Goal: Task Accomplishment & Management: Manage account settings

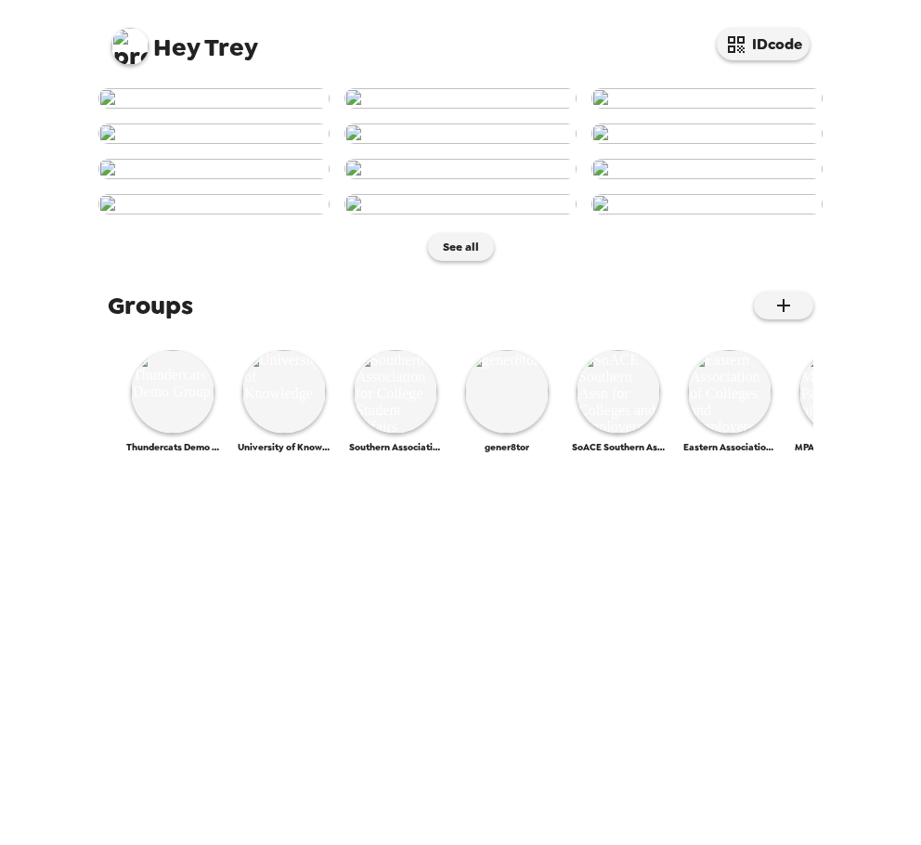
click at [128, 63] on img at bounding box center [129, 46] width 37 height 37
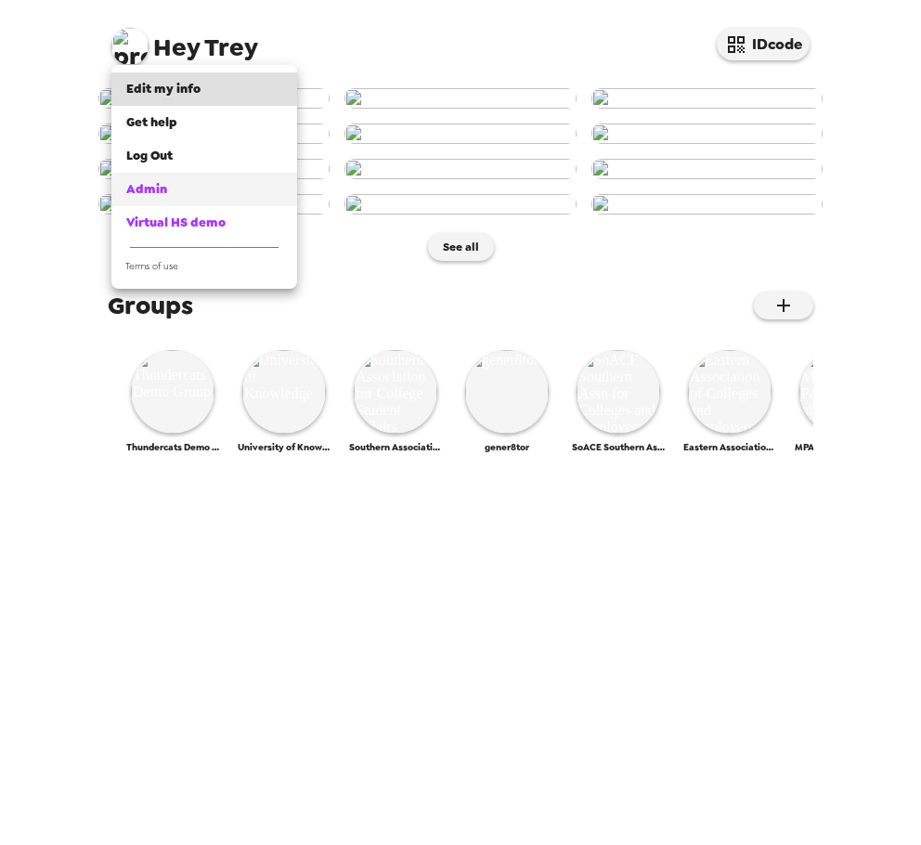
click at [202, 183] on div "Admin" at bounding box center [204, 189] width 156 height 19
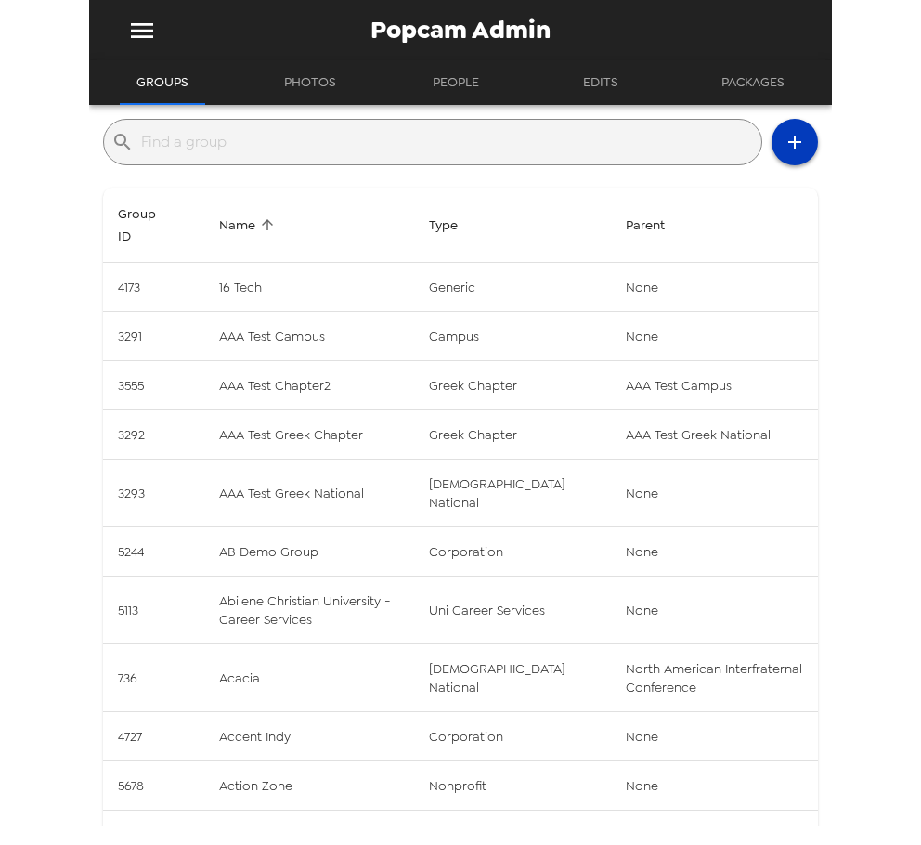
click at [784, 149] on icon "button" at bounding box center [795, 142] width 22 height 22
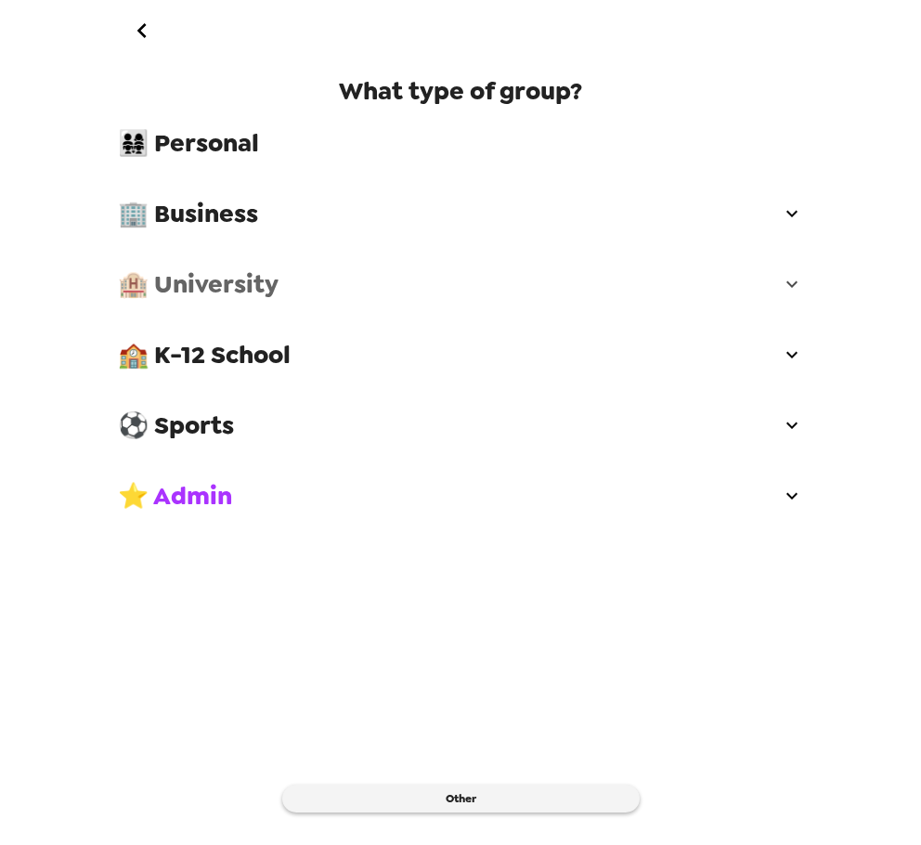
click at [303, 279] on span "🏨 University" at bounding box center [449, 283] width 663 height 33
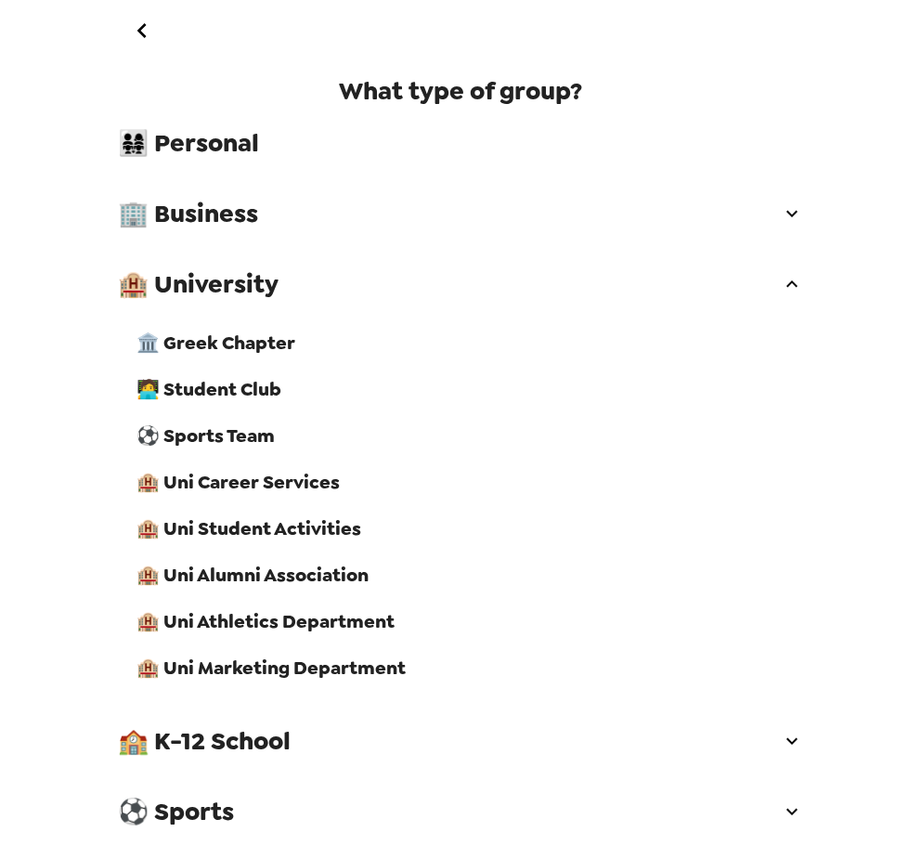
click at [324, 494] on span "🏨 Uni Career Services" at bounding box center [469, 482] width 667 height 24
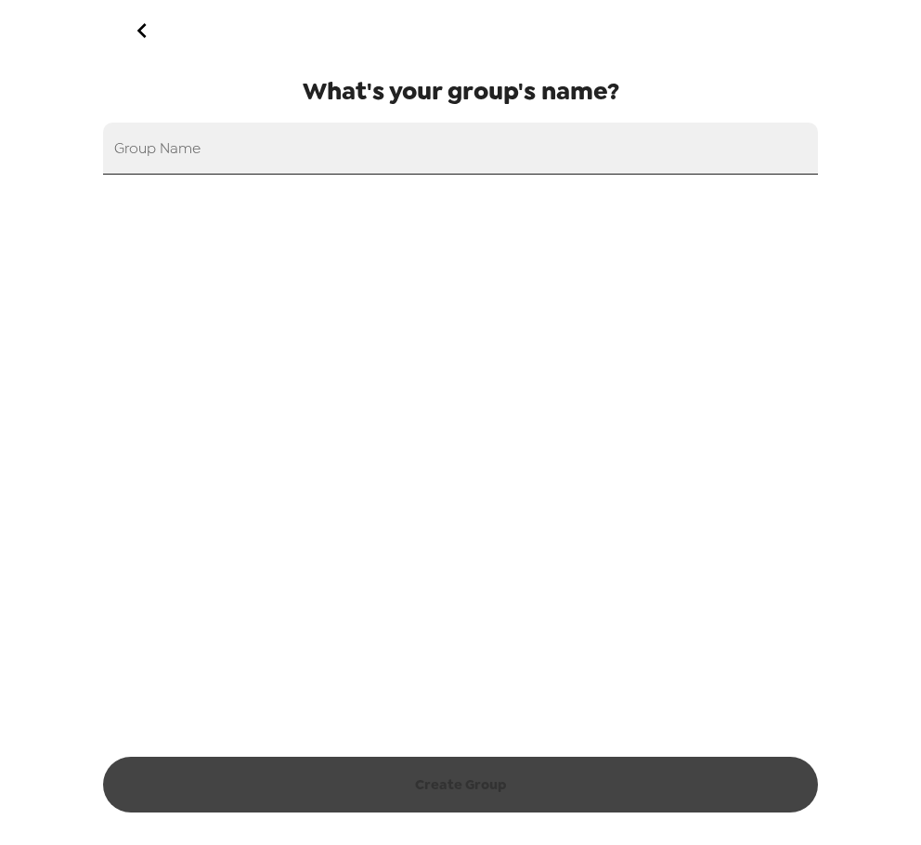
click at [370, 151] on input "Group Name" at bounding box center [460, 149] width 715 height 52
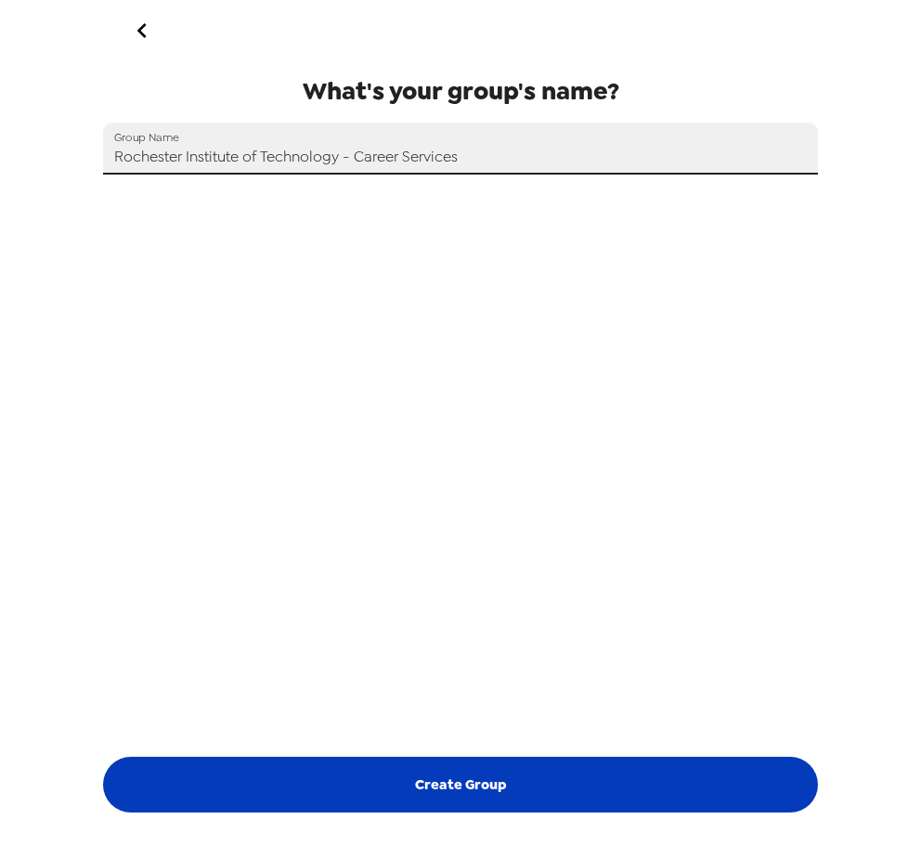
type input "Rochester Institute of Technology - Career Services"
click at [457, 792] on button "Create Group" at bounding box center [460, 785] width 715 height 56
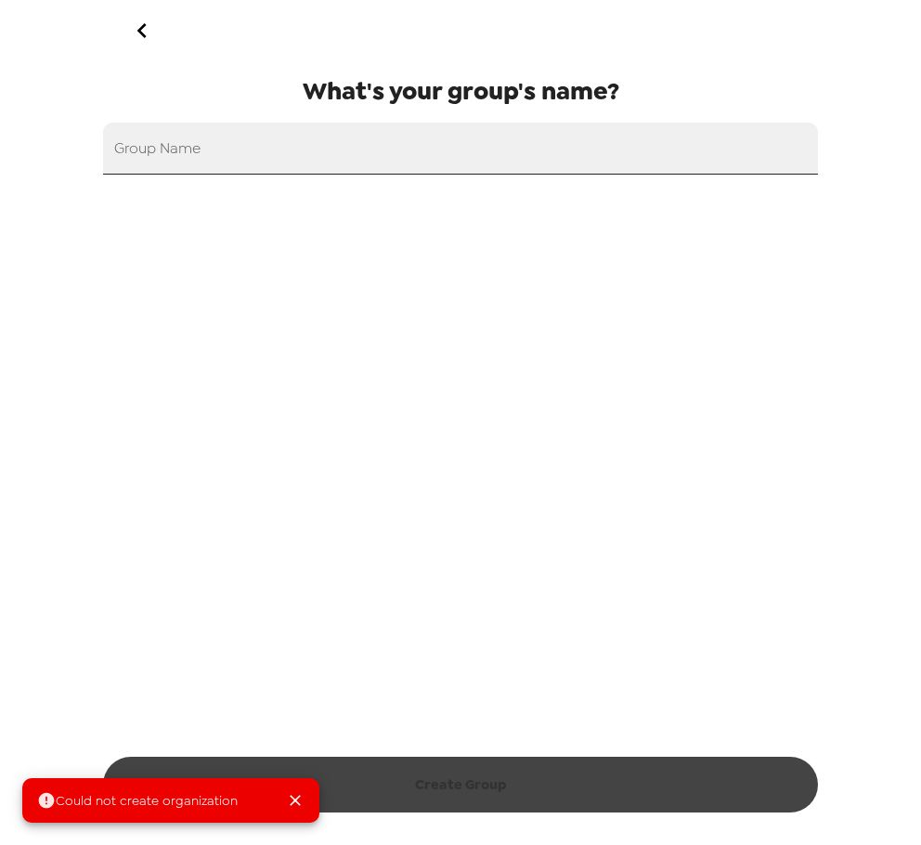
click at [302, 149] on input "Group Name" at bounding box center [460, 149] width 715 height 52
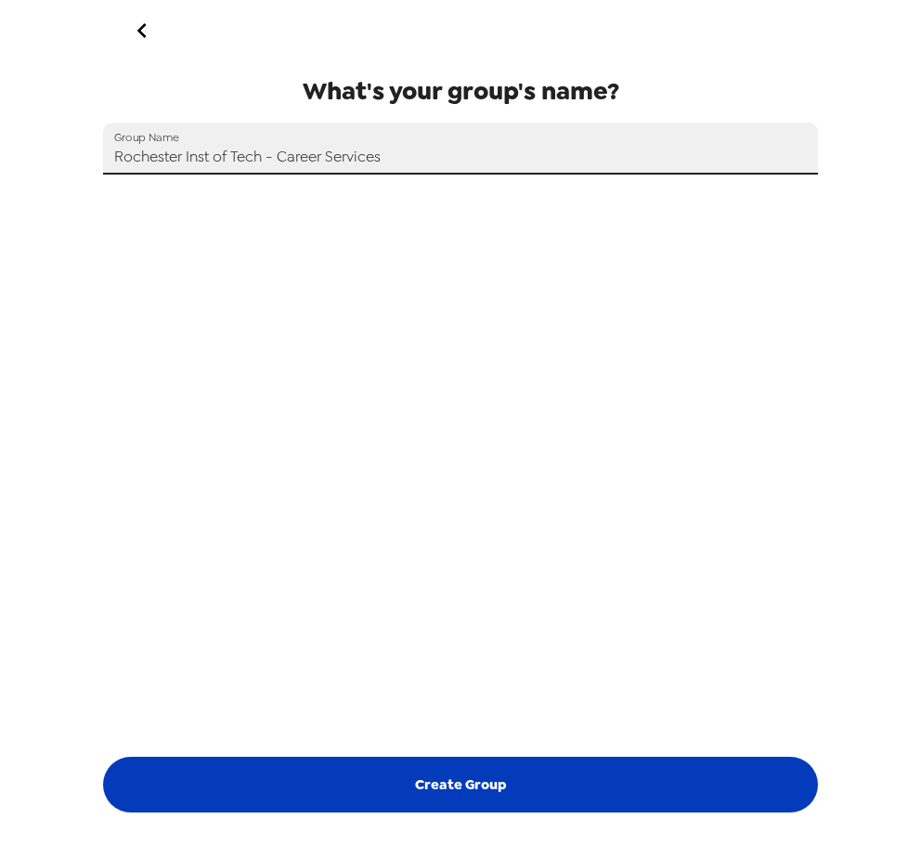
type input "Rochester Inst of Tech - Career Services"
click at [552, 796] on button "Create Group" at bounding box center [460, 785] width 715 height 56
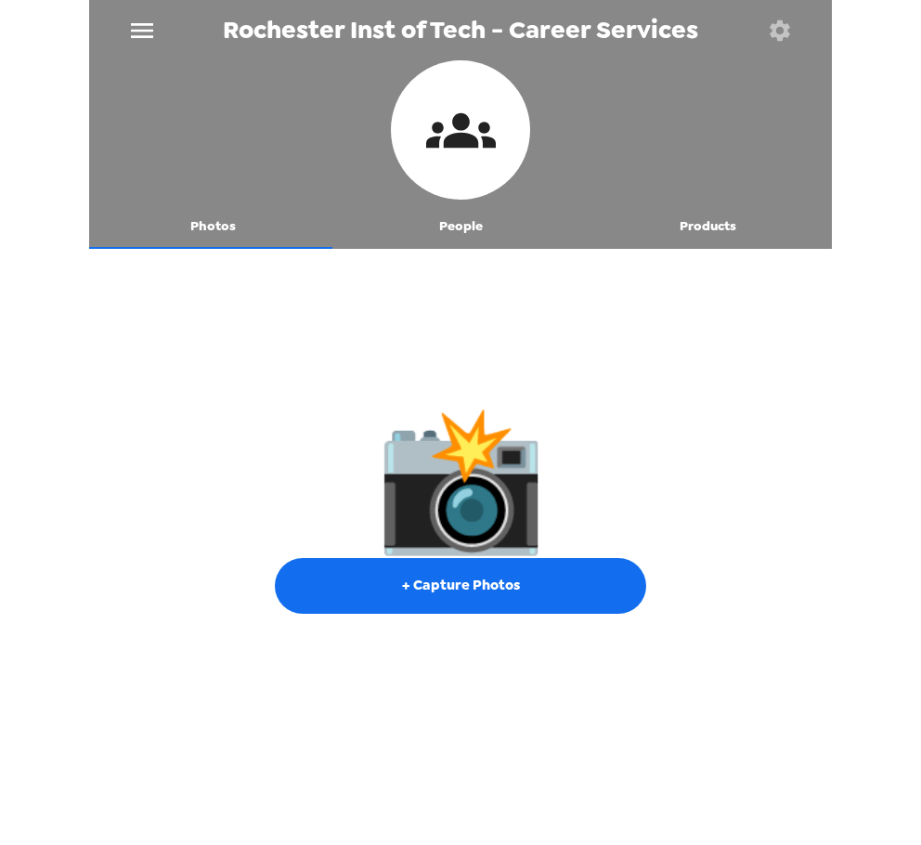
click at [772, 35] on icon "button" at bounding box center [780, 29] width 20 height 20
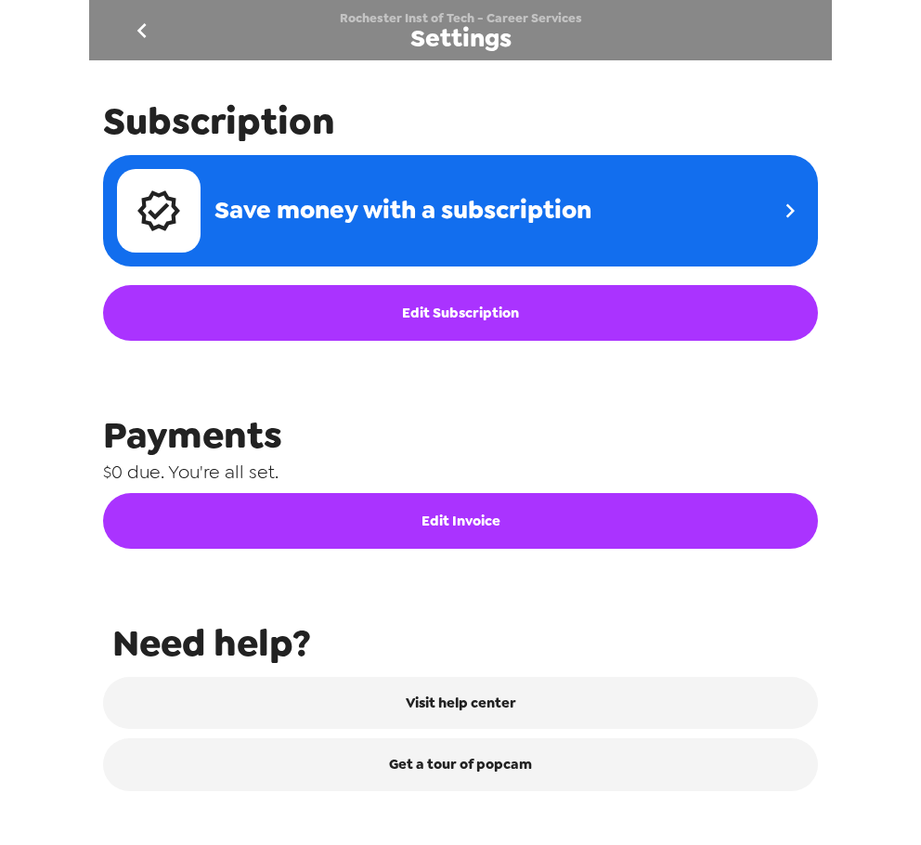
scroll to position [726, 0]
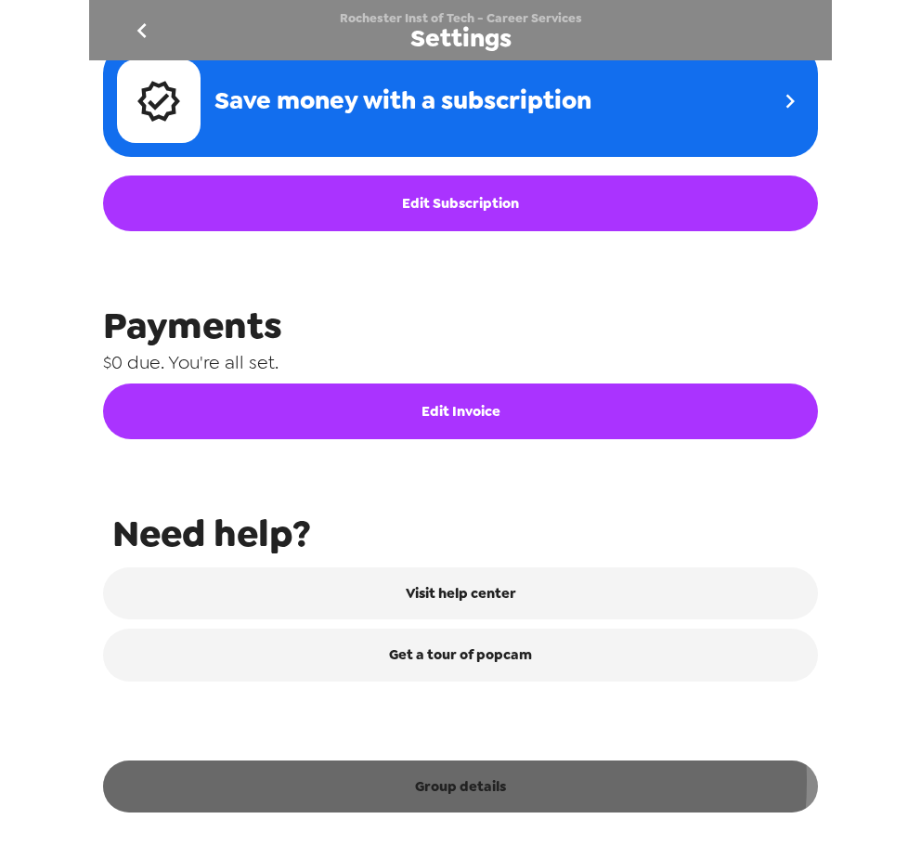
click at [452, 781] on button "Group details" at bounding box center [460, 786] width 715 height 52
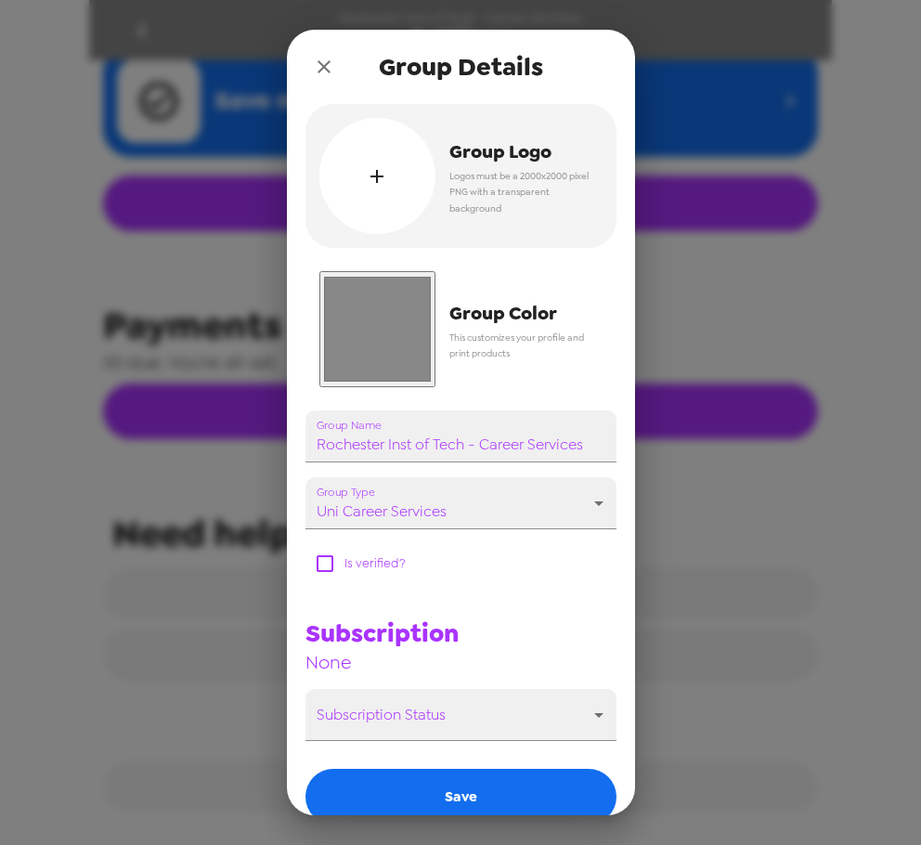
click at [393, 358] on input "#888888" at bounding box center [377, 329] width 116 height 116
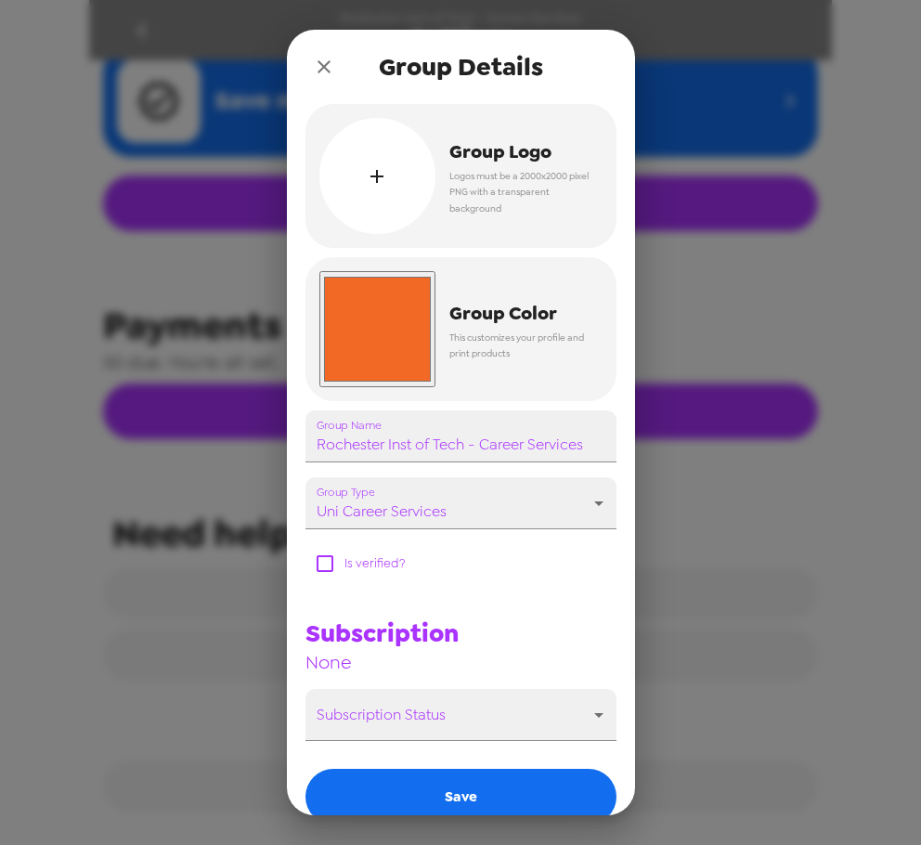
type input "#f26925"
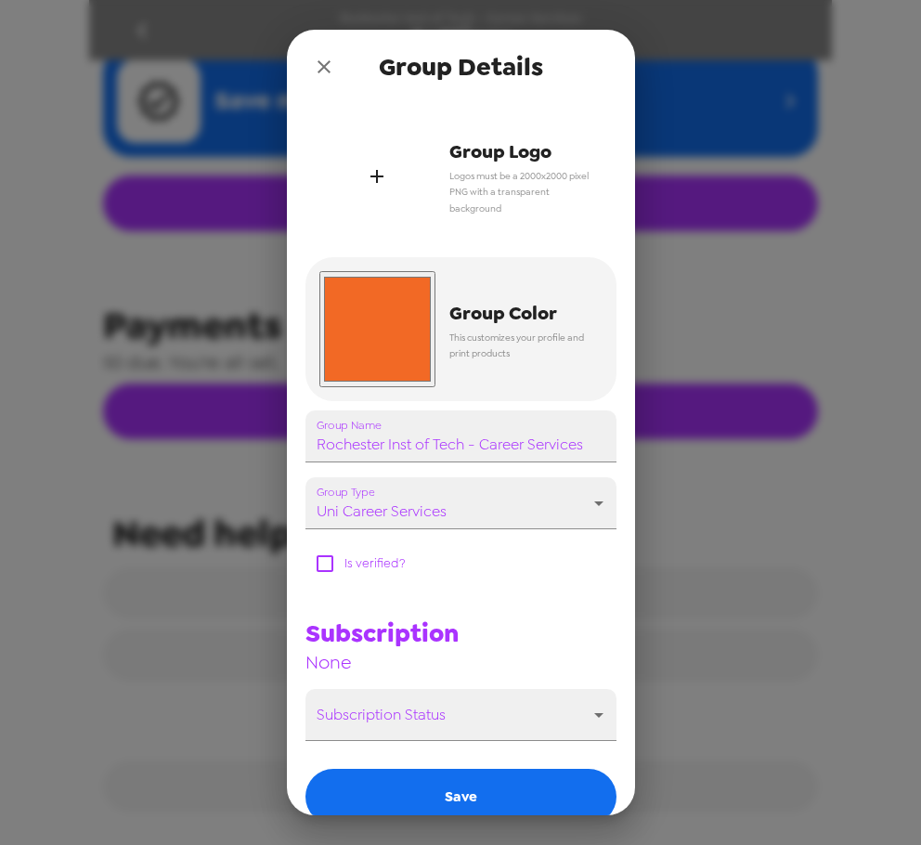
click at [358, 158] on div "button" at bounding box center [377, 176] width 116 height 116
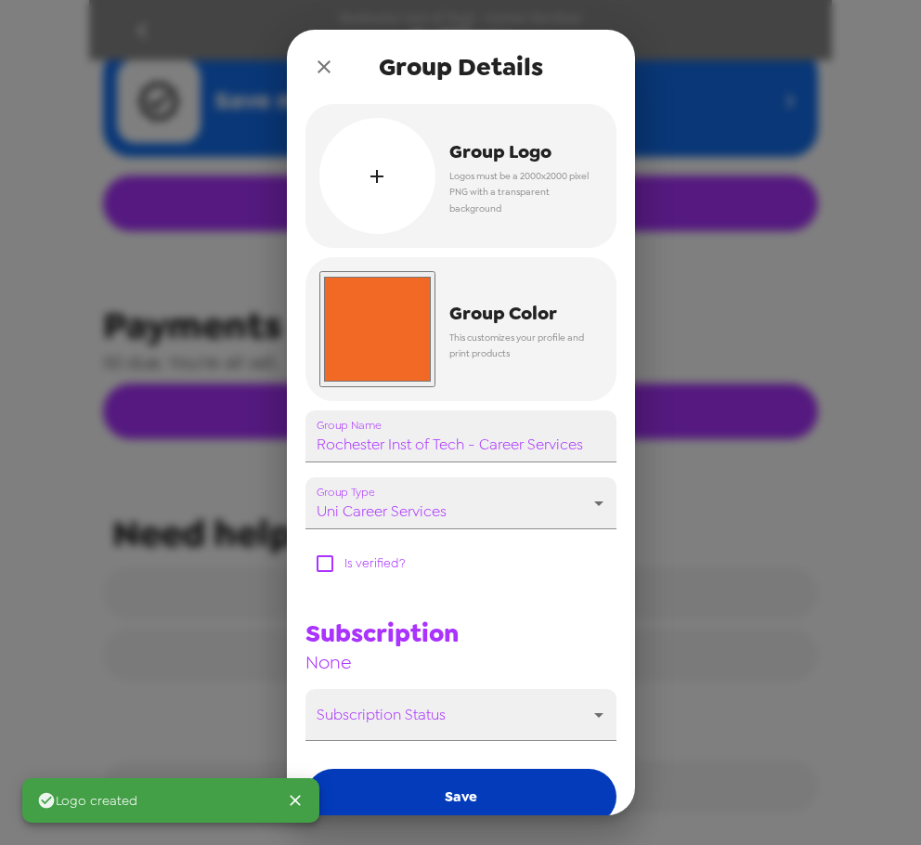
click at [452, 793] on button "Save" at bounding box center [460, 797] width 311 height 56
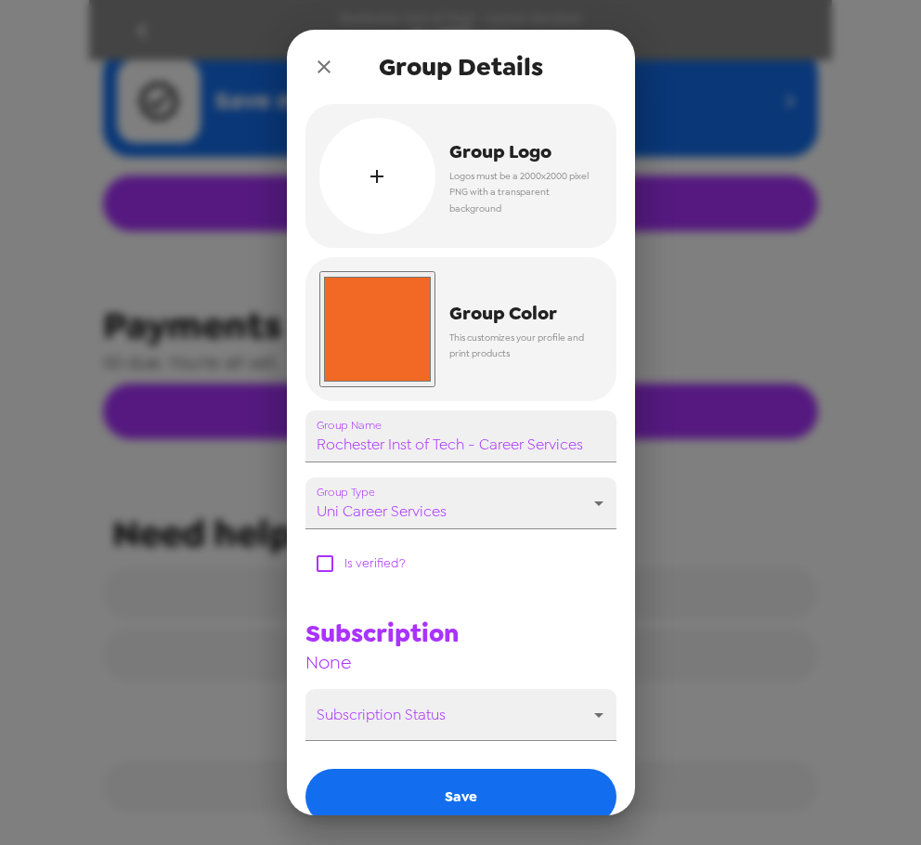
scroll to position [642, 0]
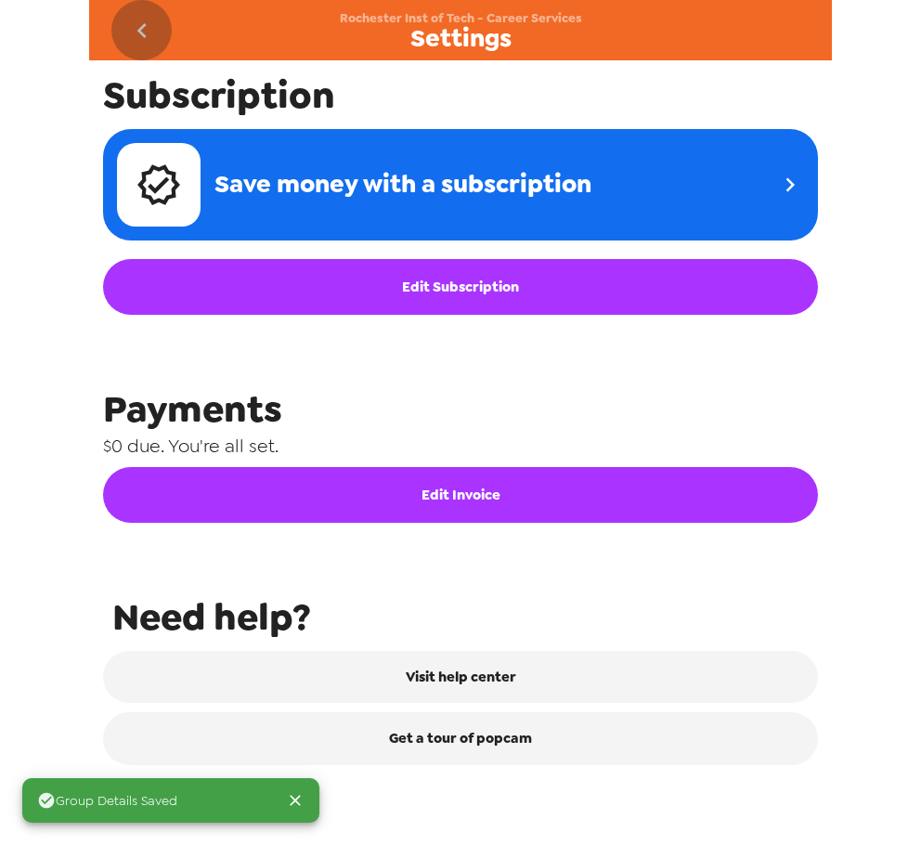
click at [129, 29] on icon "go back" at bounding box center [142, 31] width 30 height 30
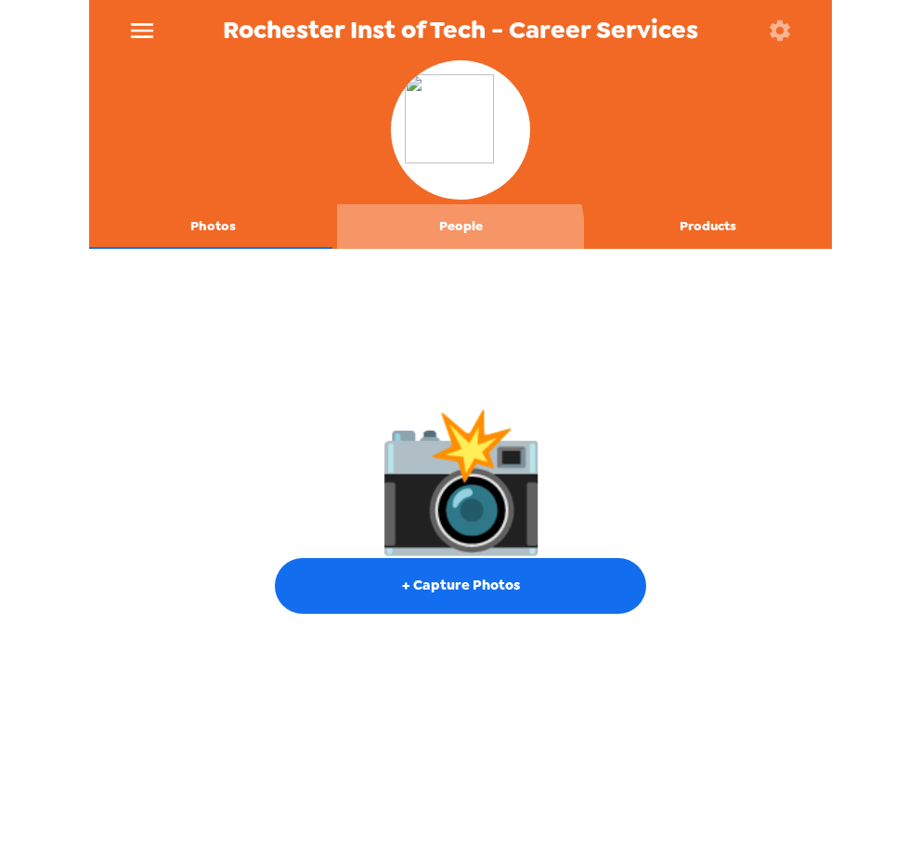
click at [448, 233] on button "People" at bounding box center [461, 226] width 248 height 45
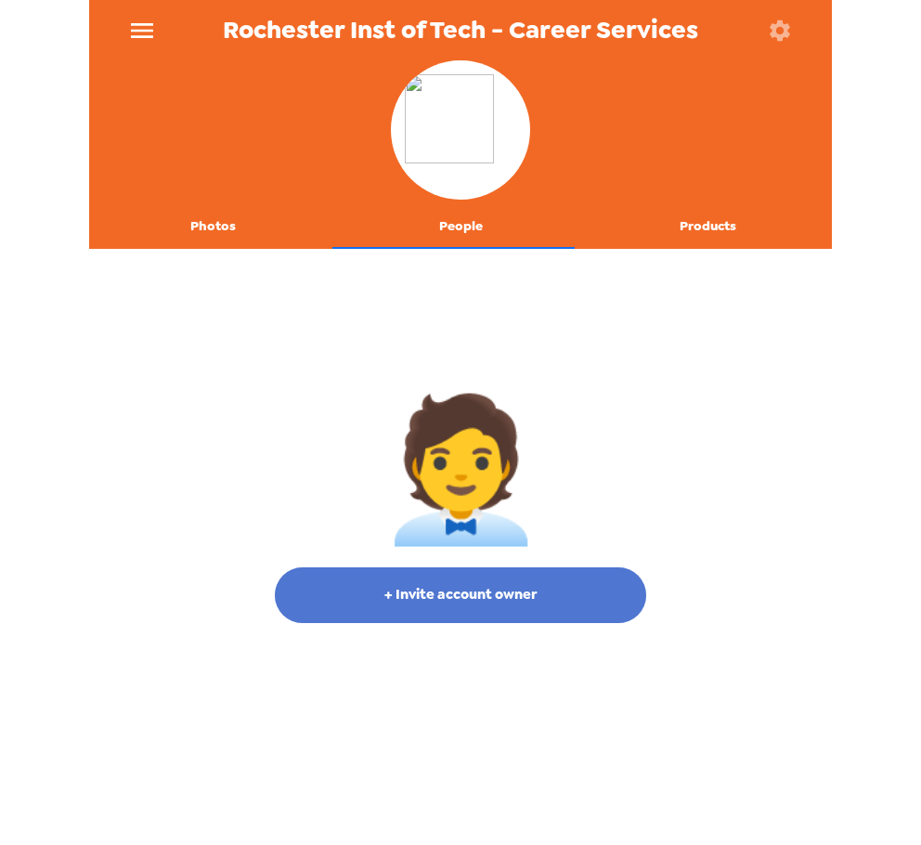
click at [502, 594] on button "+ Invite account owner" at bounding box center [460, 595] width 371 height 56
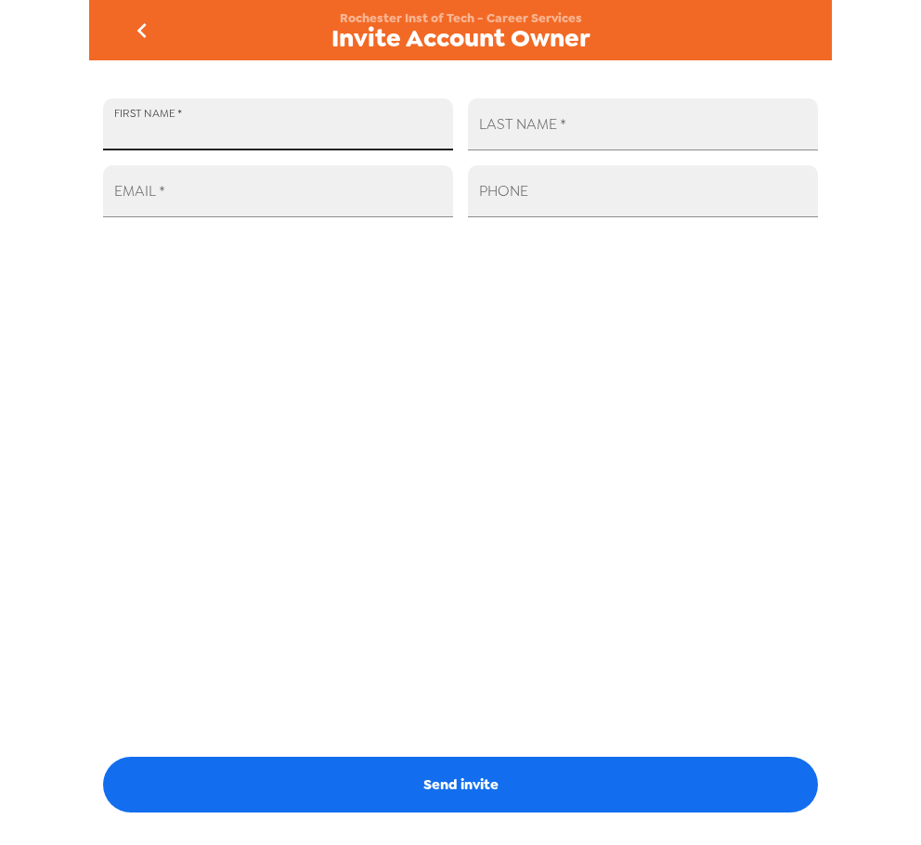
drag, startPoint x: 301, startPoint y: 115, endPoint x: 318, endPoint y: 117, distance: 17.7
click at [301, 118] on input "FIRST NAME   *" at bounding box center [278, 124] width 350 height 52
type input "Maria"
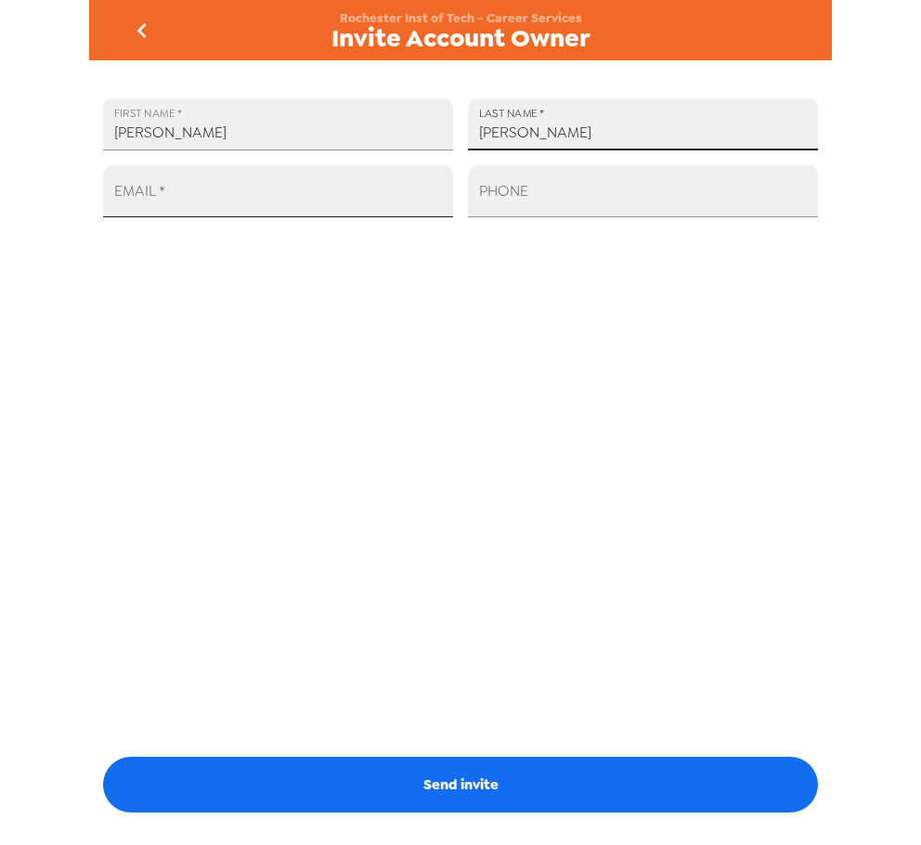
type input "Richart"
click at [266, 202] on input "EMAIL   *" at bounding box center [278, 191] width 350 height 52
paste input "mjroce@rit.edu"
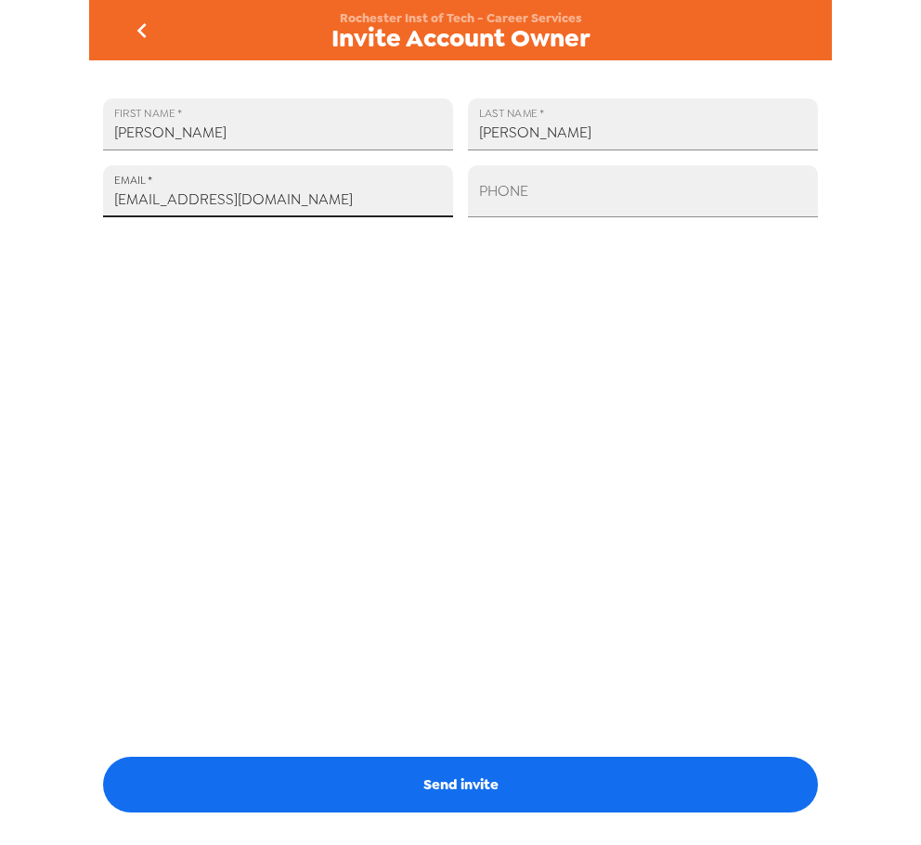
type input "mjroce@rit.edu"
click at [538, 785] on button "Send invite" at bounding box center [460, 785] width 715 height 56
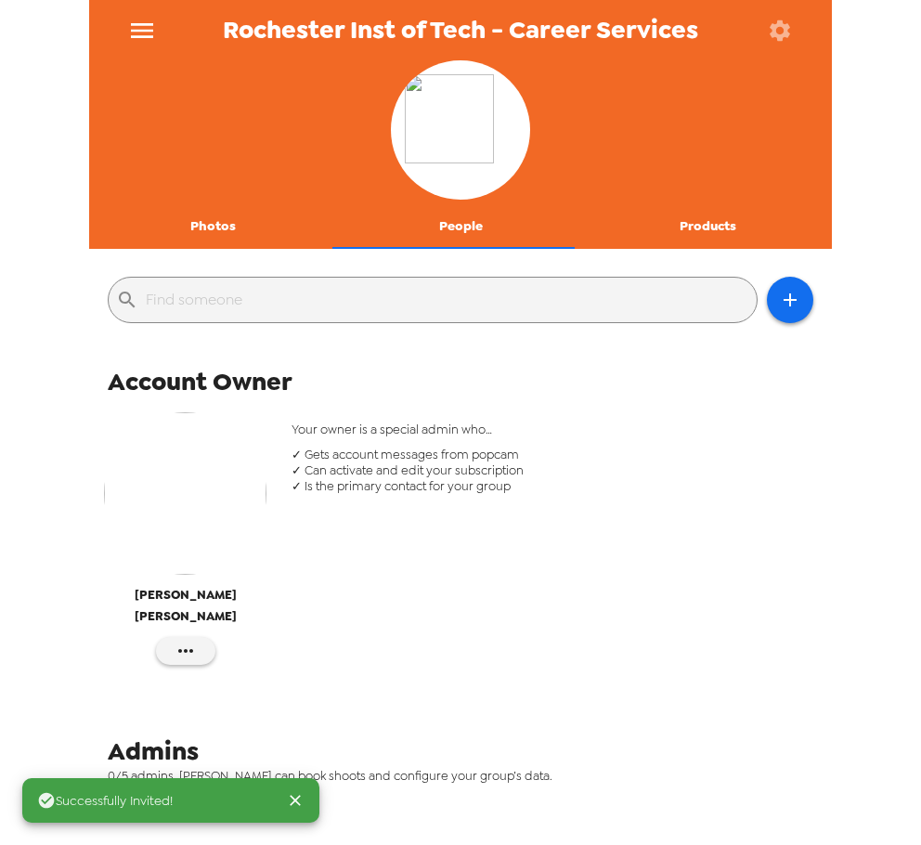
click at [201, 219] on button "Photos" at bounding box center [213, 226] width 248 height 45
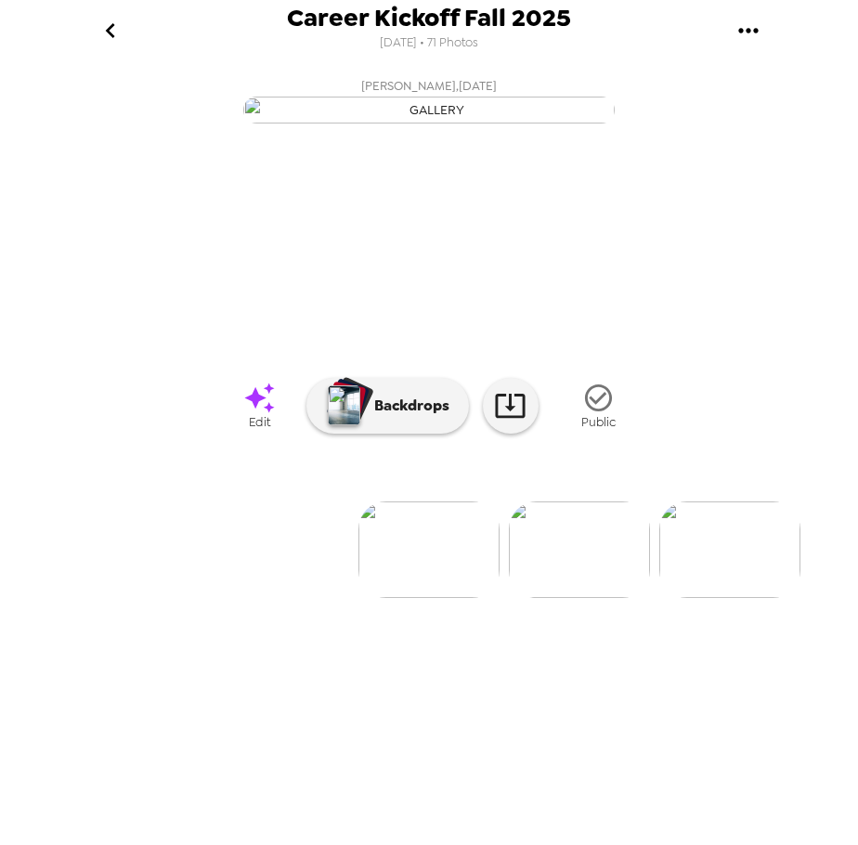
click at [569, 598] on img at bounding box center [579, 549] width 141 height 97
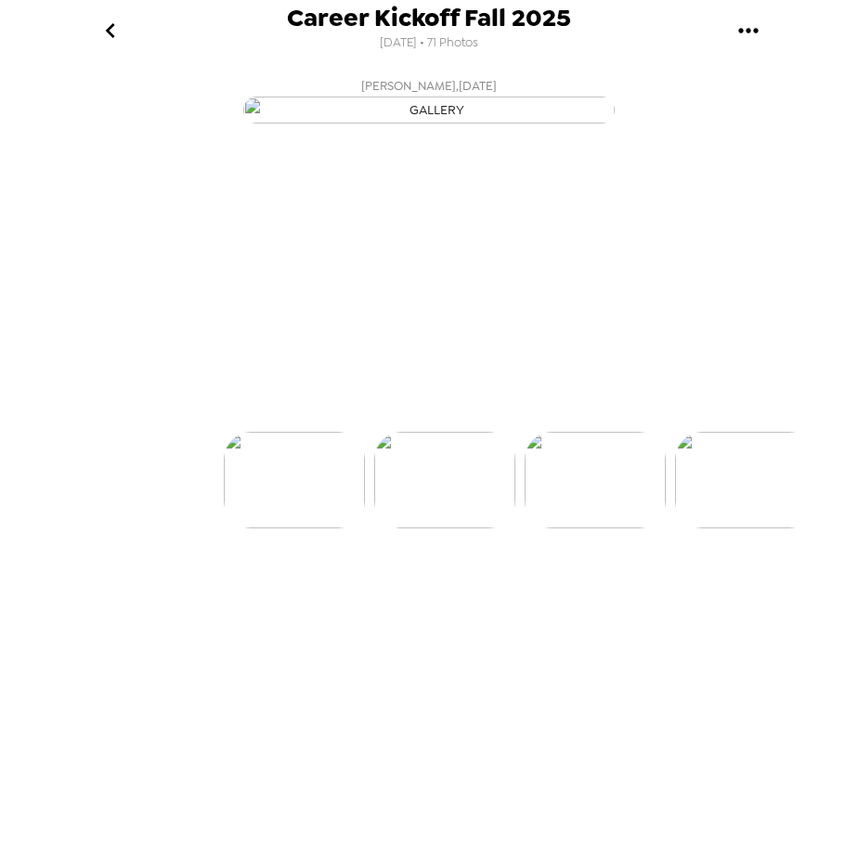
scroll to position [0, 150]
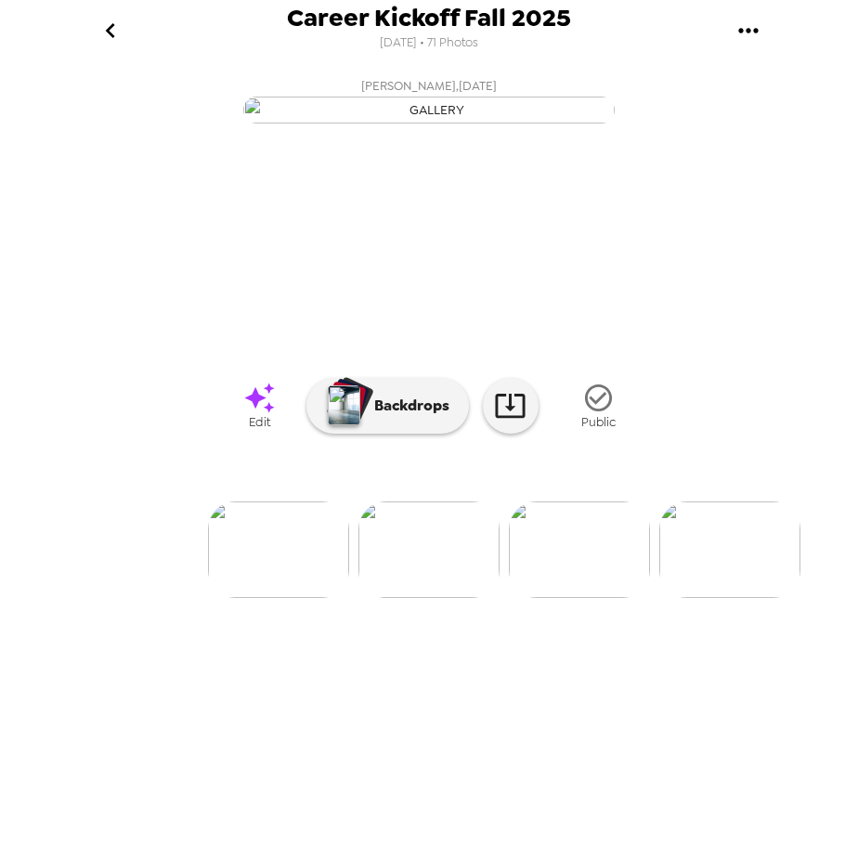
click at [566, 598] on img at bounding box center [579, 549] width 141 height 97
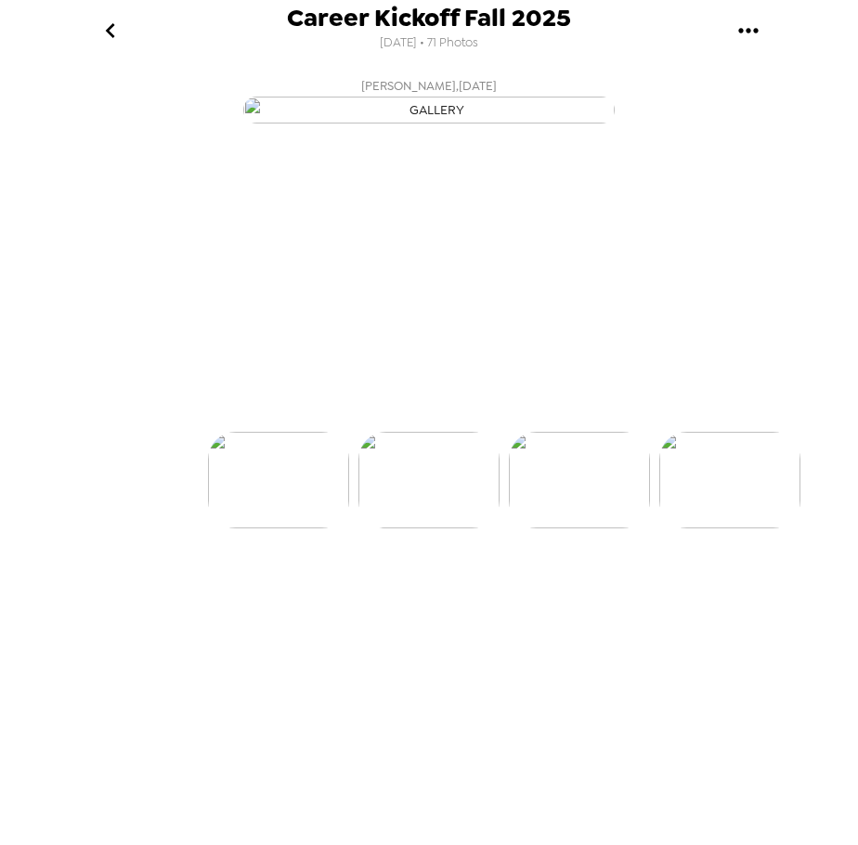
scroll to position [0, 301]
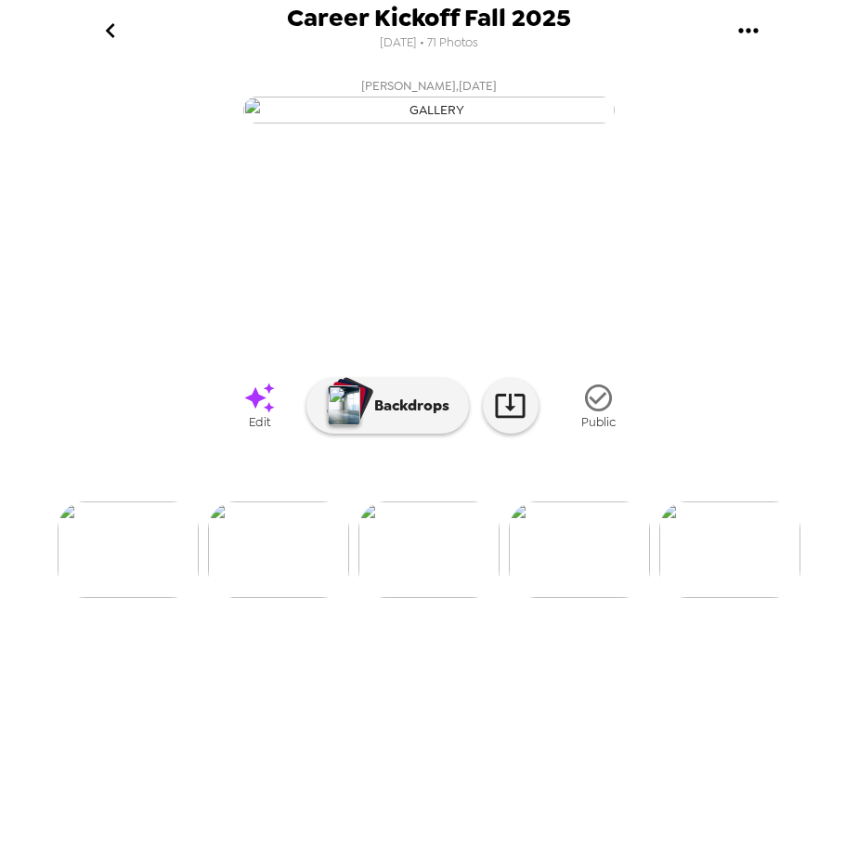
click at [279, 598] on img at bounding box center [278, 549] width 141 height 97
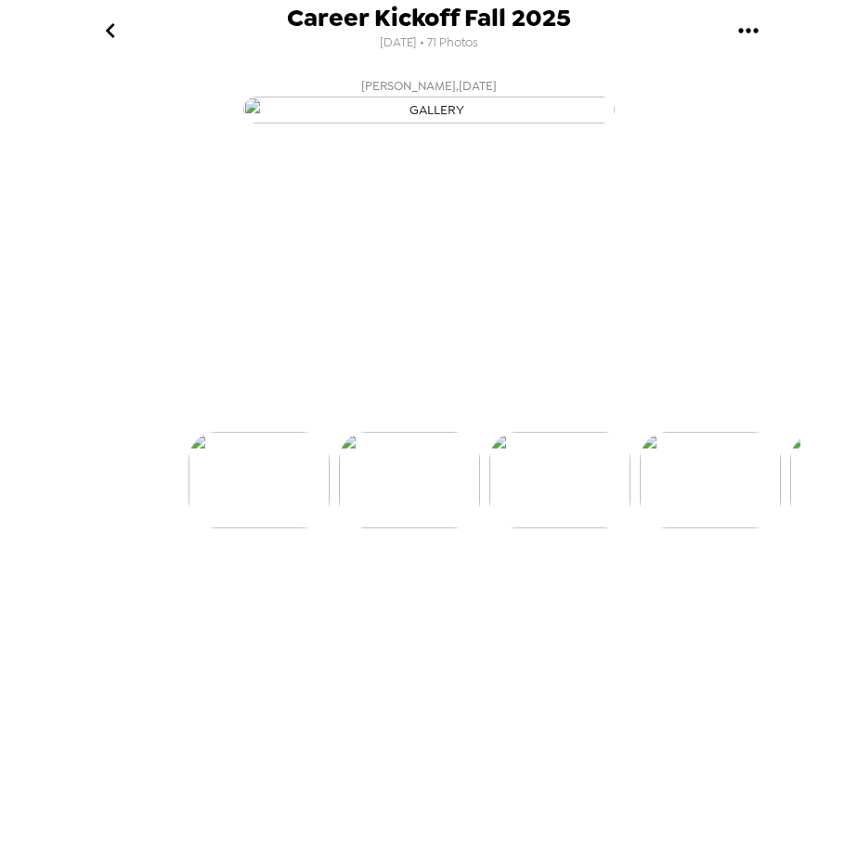
scroll to position [0, 150]
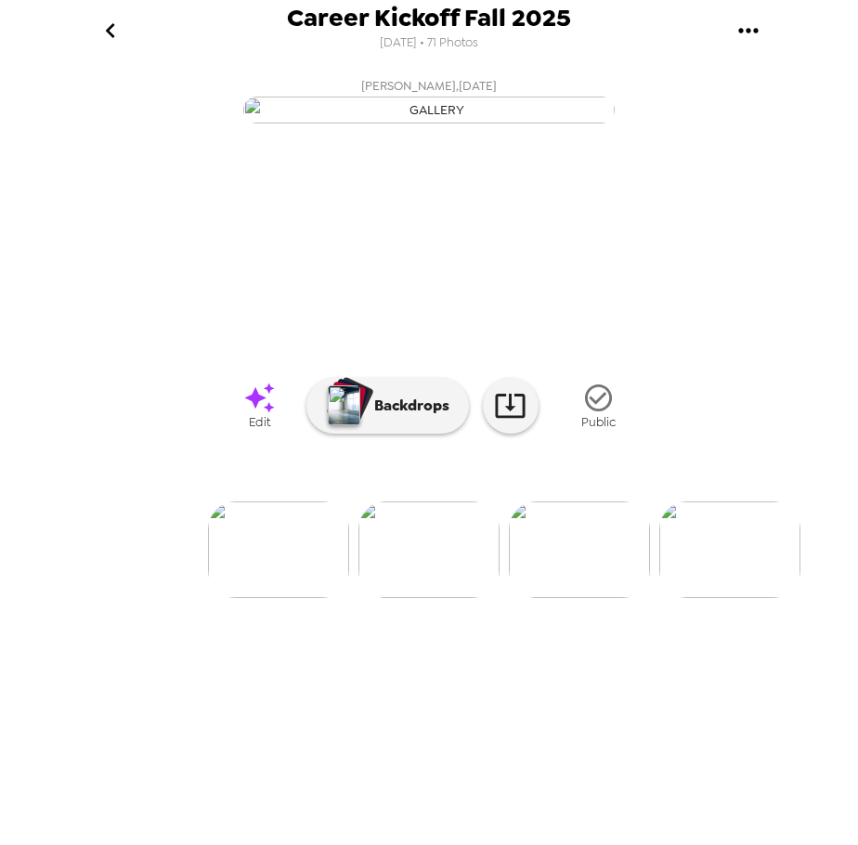
click at [563, 598] on img at bounding box center [579, 549] width 141 height 97
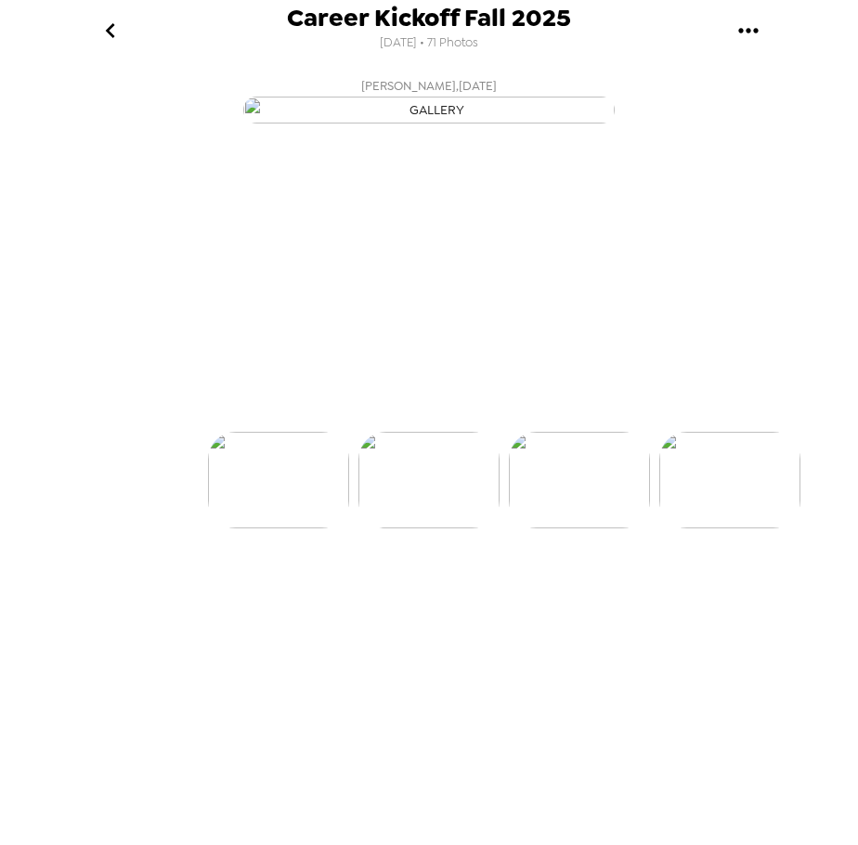
scroll to position [0, 301]
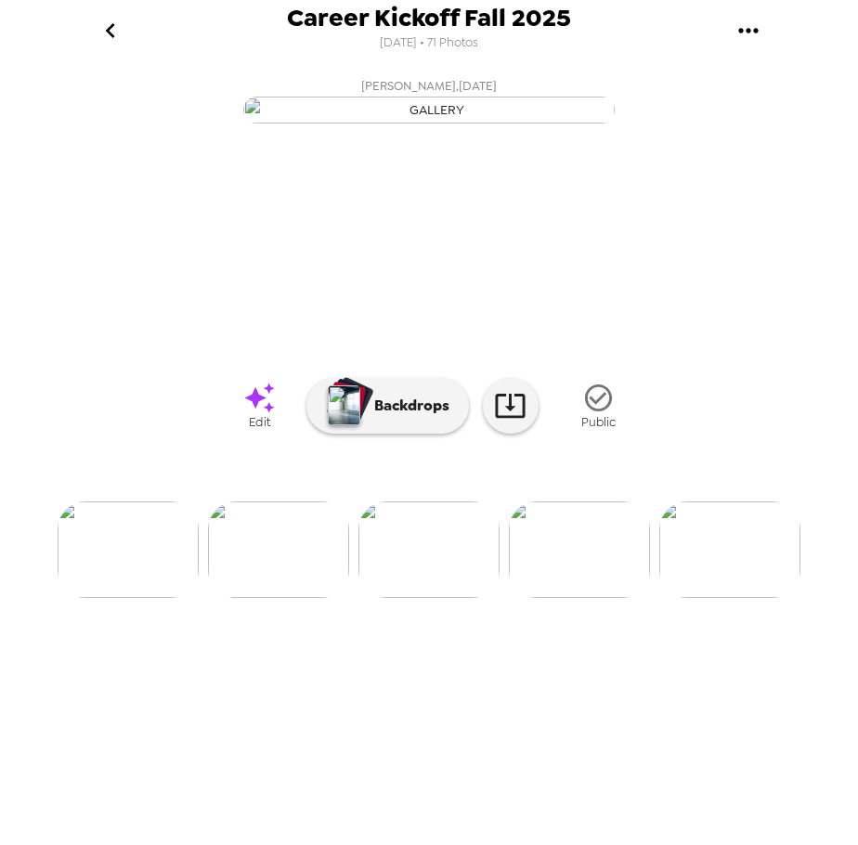
click at [587, 598] on img at bounding box center [579, 549] width 141 height 97
click at [592, 598] on img at bounding box center [579, 549] width 141 height 97
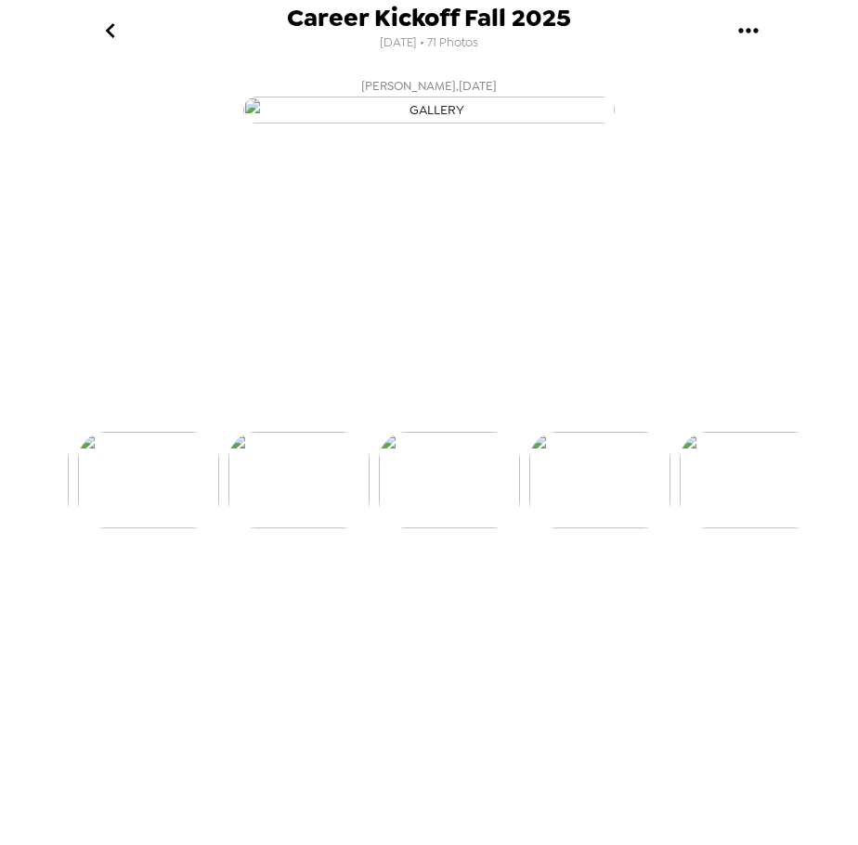
scroll to position [0, 601]
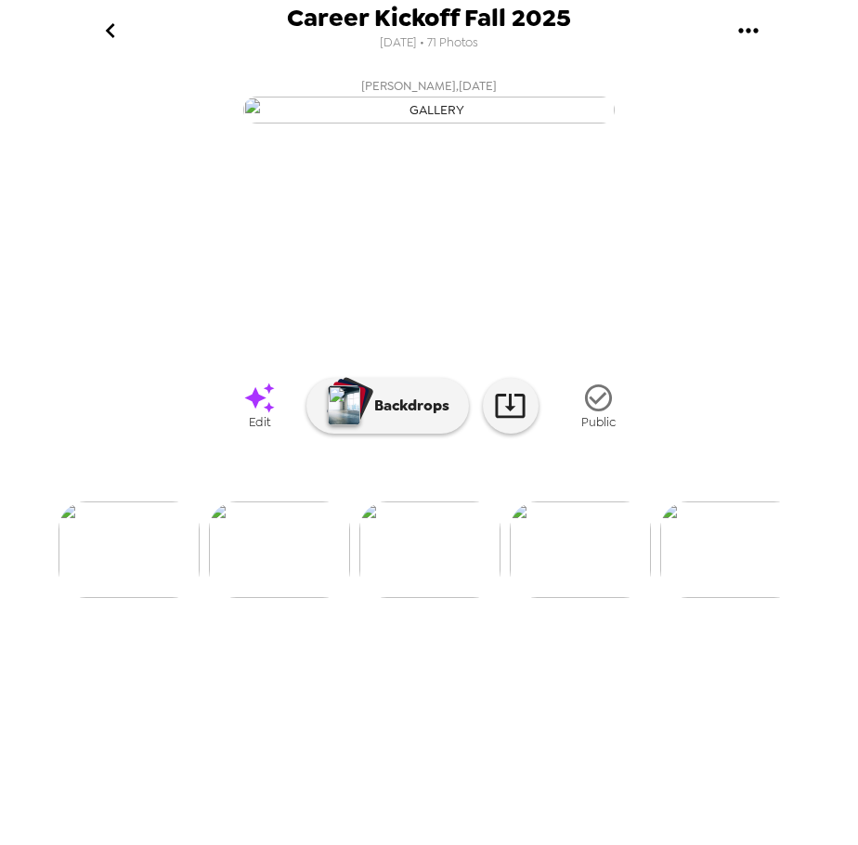
click at [611, 598] on img at bounding box center [580, 549] width 141 height 97
click at [595, 598] on img at bounding box center [580, 549] width 141 height 97
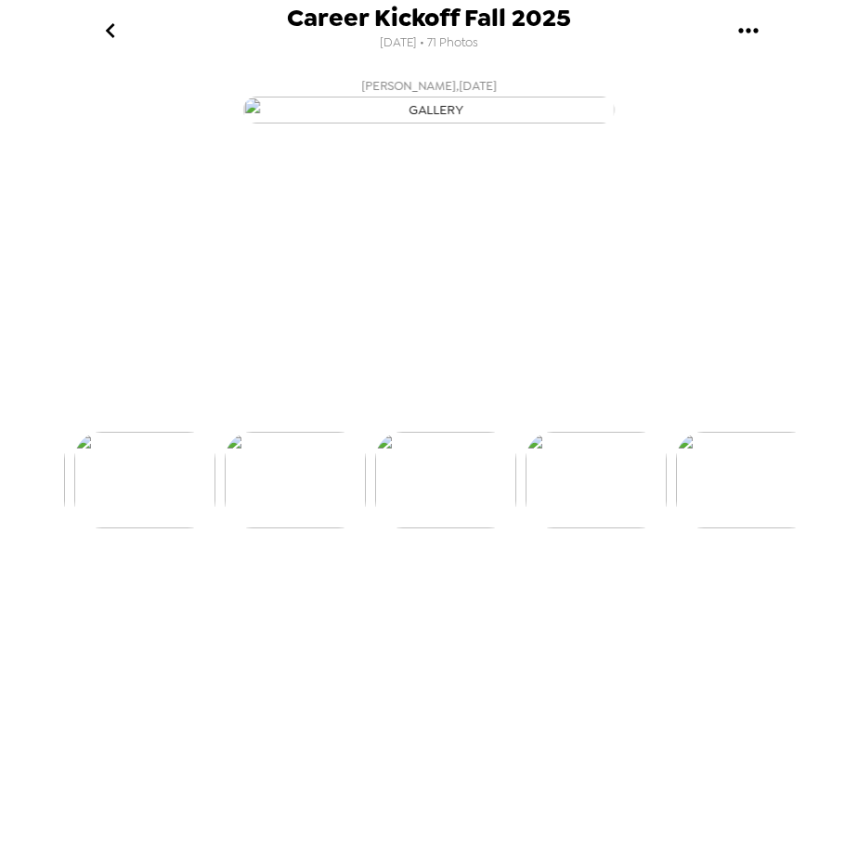
scroll to position [0, 902]
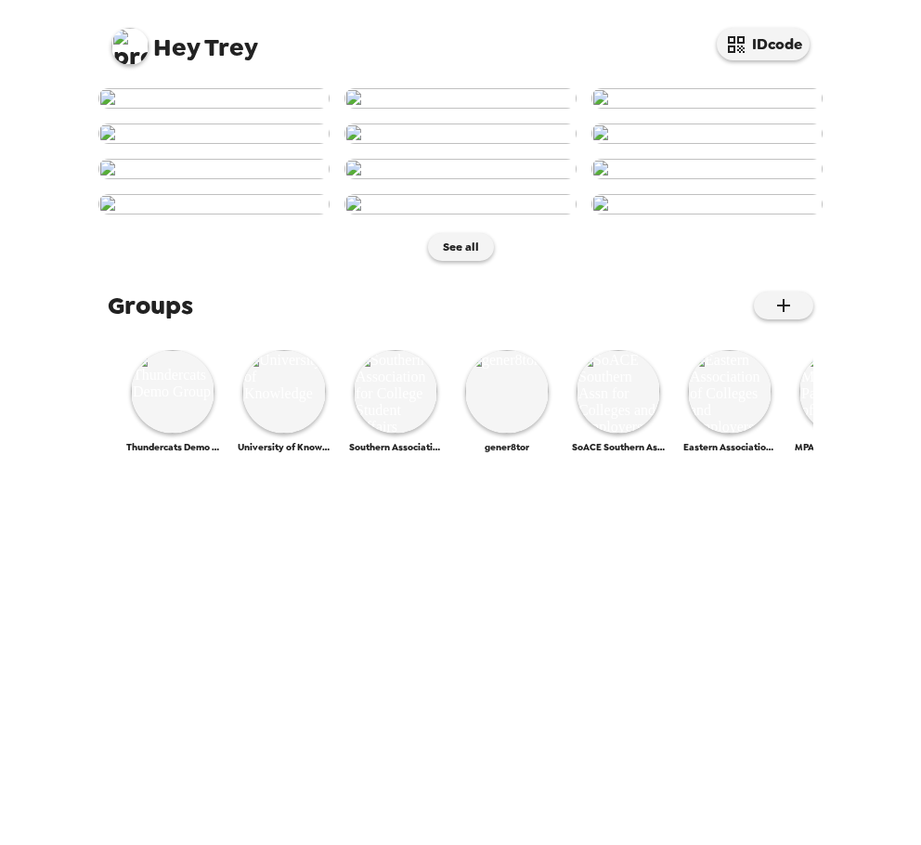
click at [129, 51] on img at bounding box center [129, 46] width 37 height 37
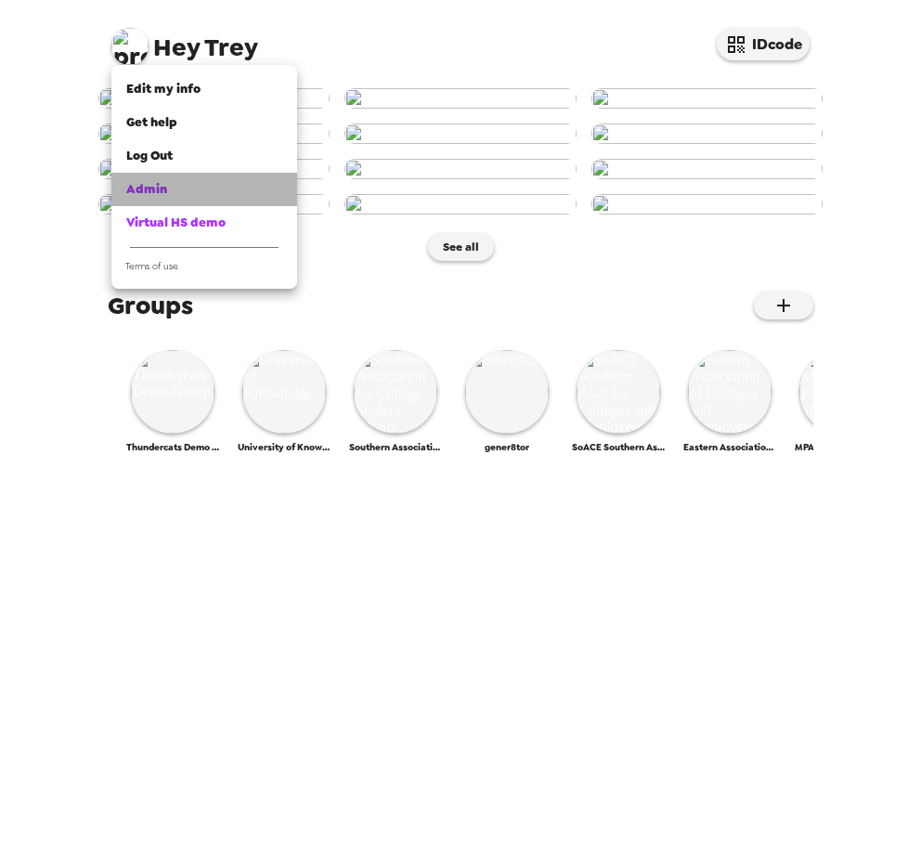
click at [181, 197] on div "Admin" at bounding box center [204, 189] width 156 height 19
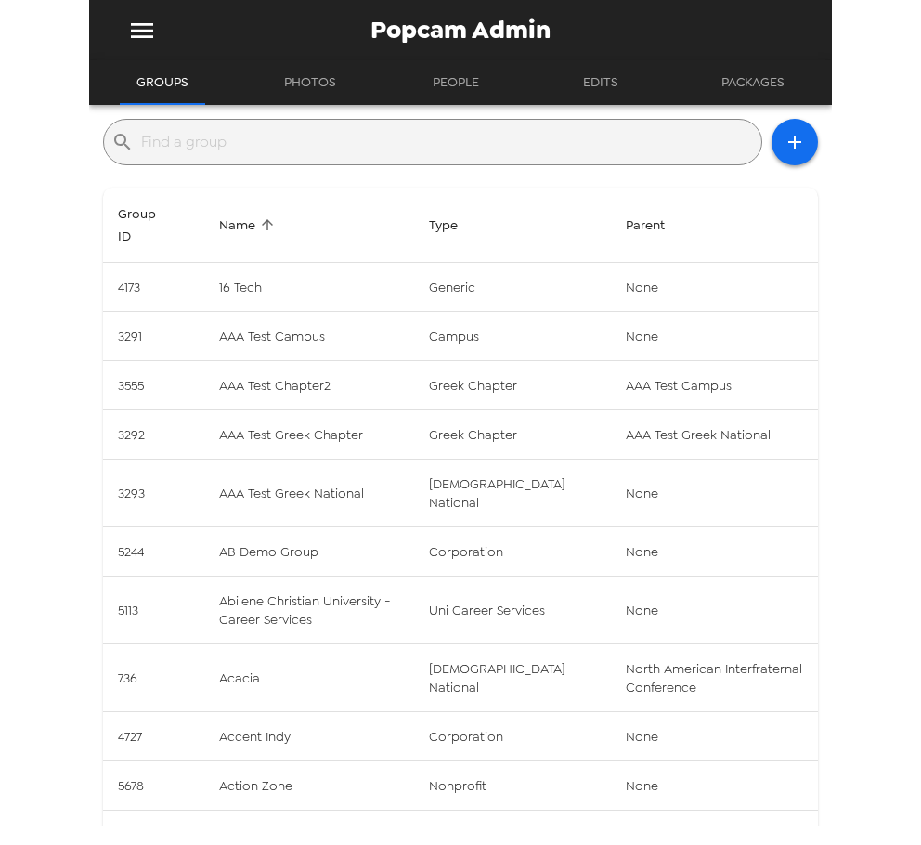
click at [332, 140] on input "text" at bounding box center [447, 142] width 613 height 30
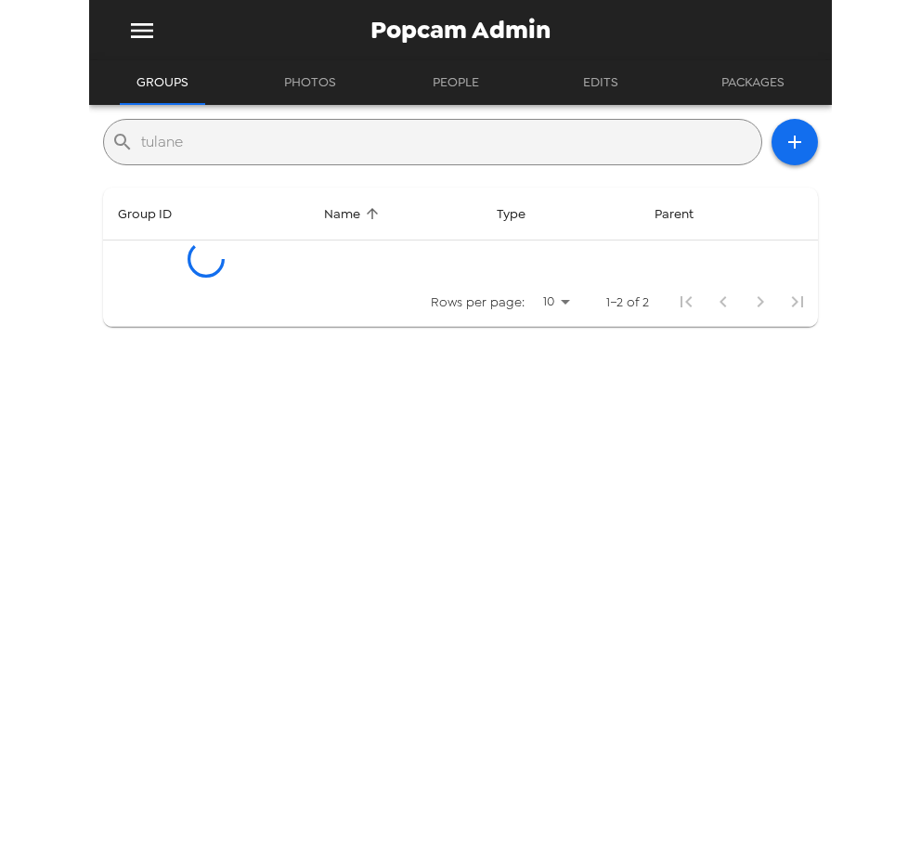
type input "tulane"
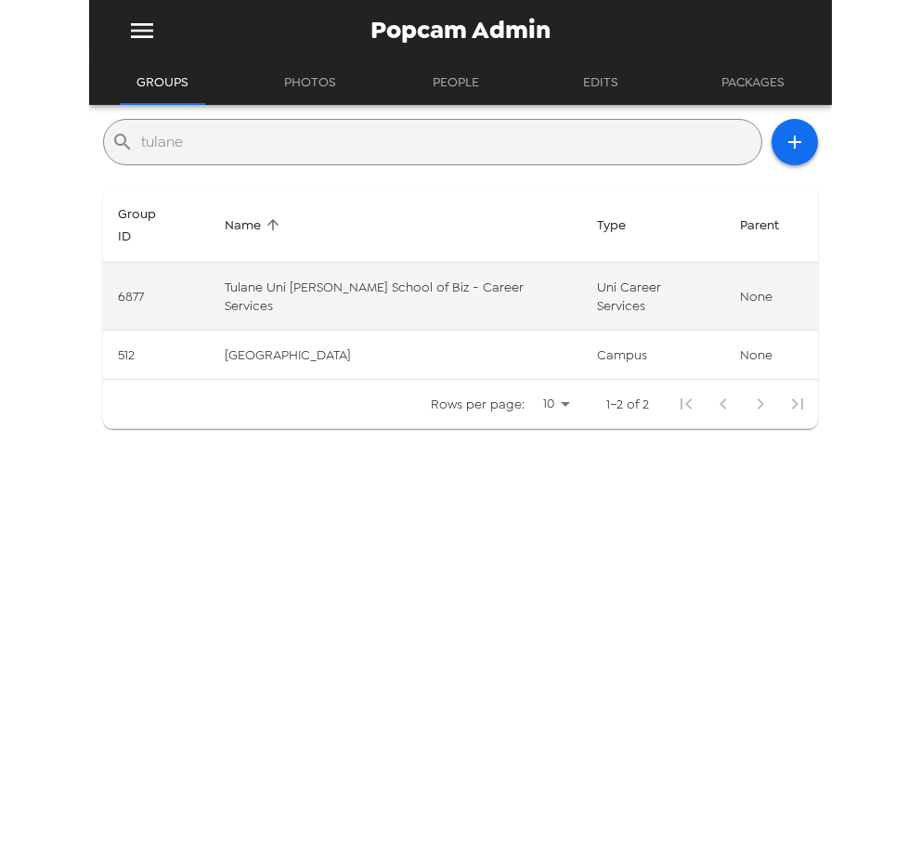
click at [422, 267] on td "Tulane Uni [PERSON_NAME] School of Biz - Career Services" at bounding box center [395, 297] width 371 height 68
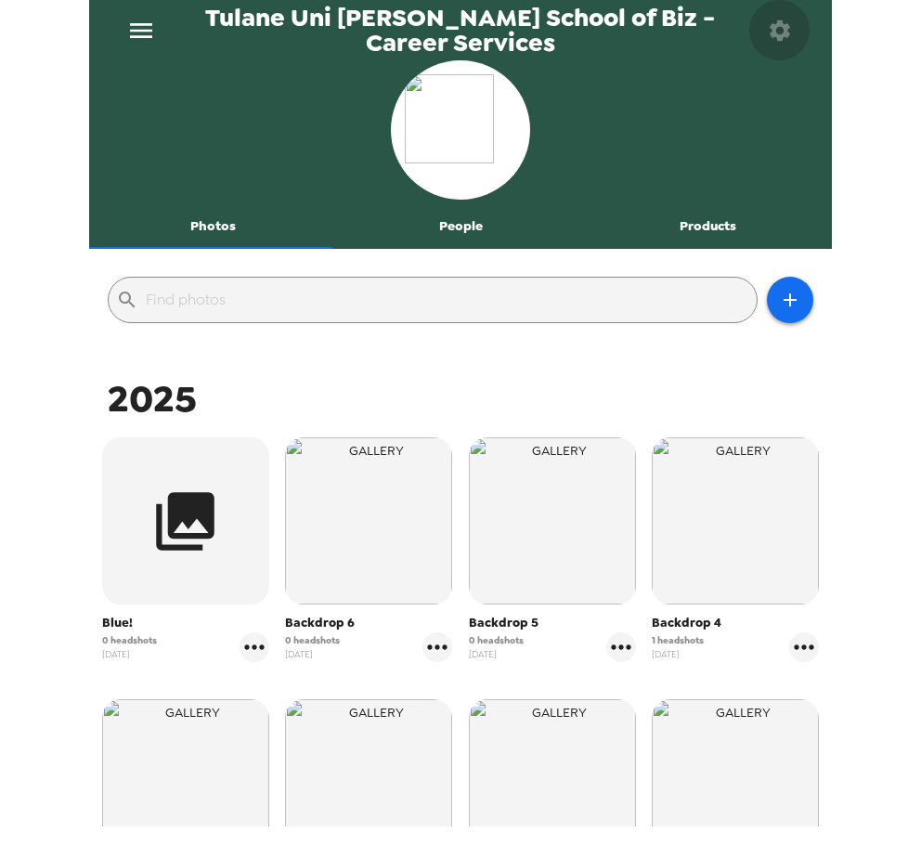
click at [782, 27] on icon "button" at bounding box center [780, 29] width 20 height 20
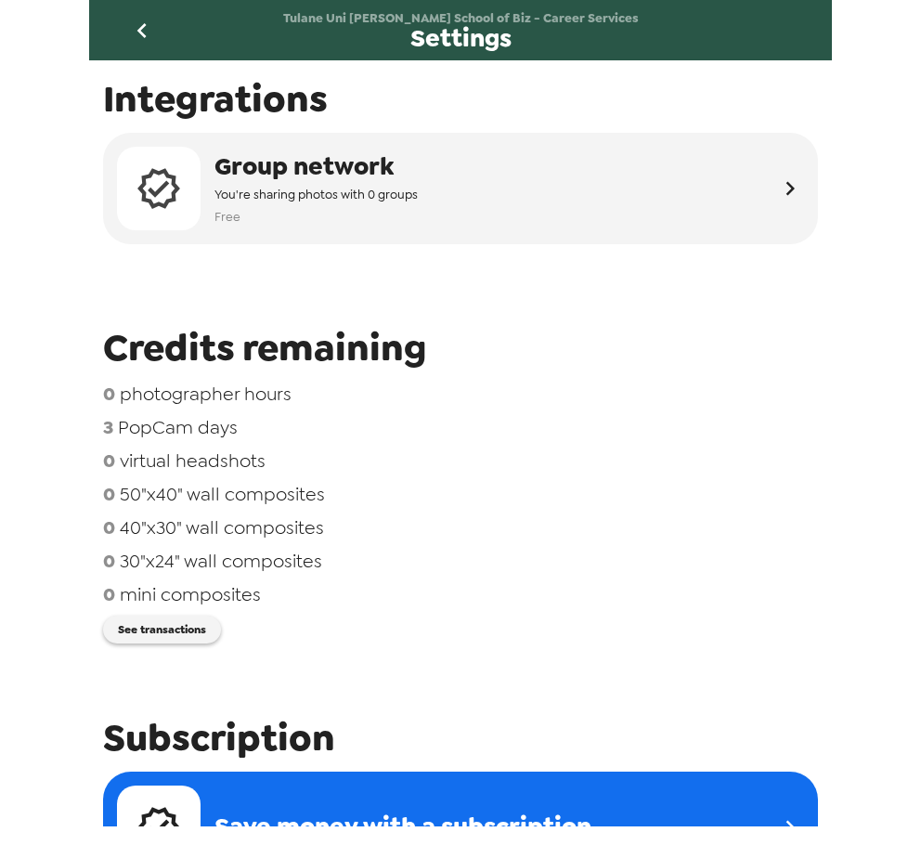
click at [138, 18] on icon "go back" at bounding box center [142, 31] width 30 height 30
